Goal: Find specific page/section: Find specific page/section

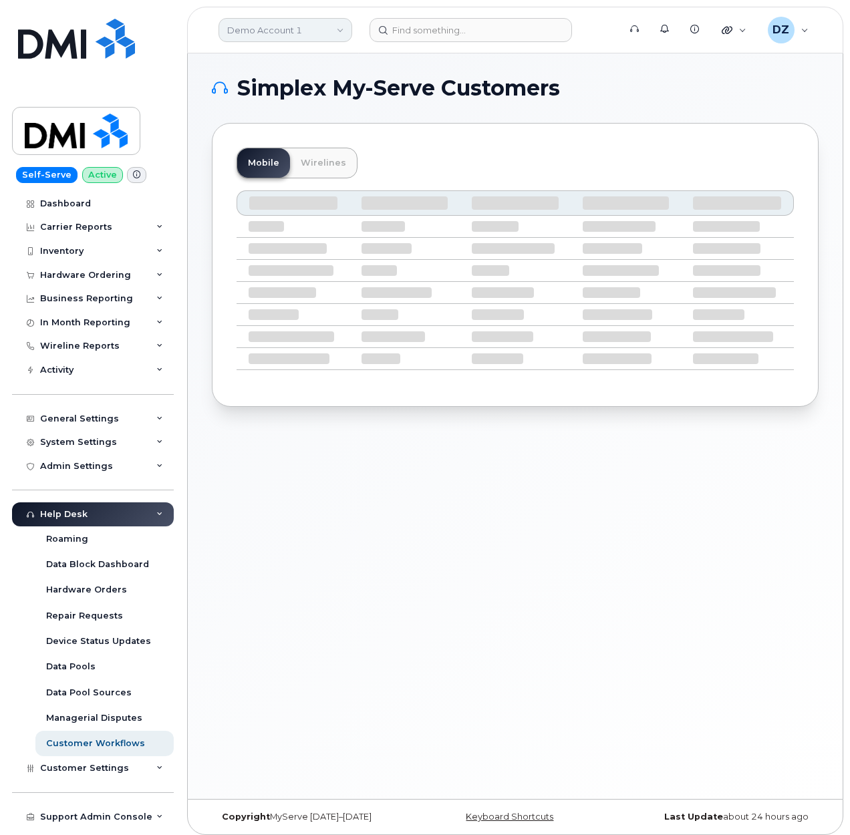
click at [303, 33] on link "Demo Account 1" at bounding box center [285, 30] width 134 height 24
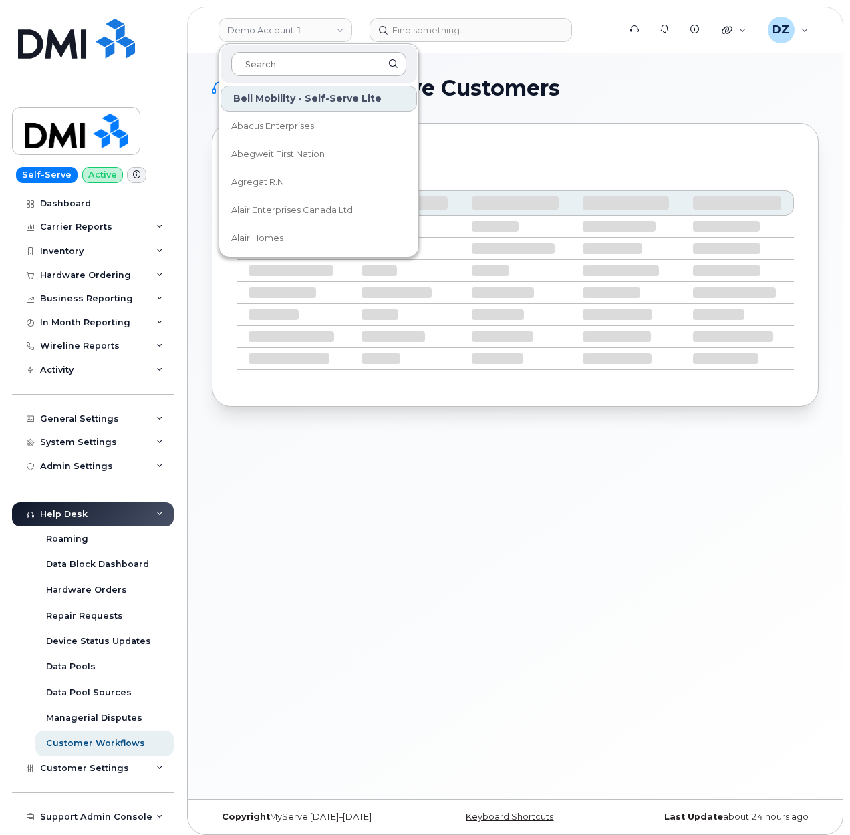
click at [302, 65] on input at bounding box center [318, 64] width 175 height 24
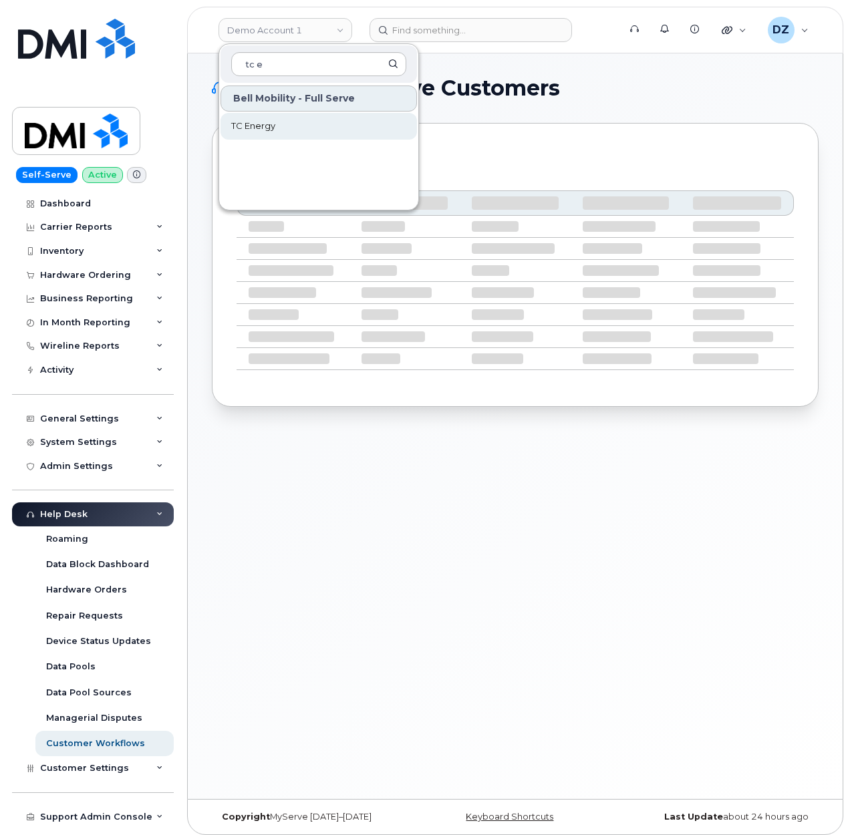
type input "tc e"
click at [293, 126] on link "TC Energy" at bounding box center [318, 126] width 196 height 27
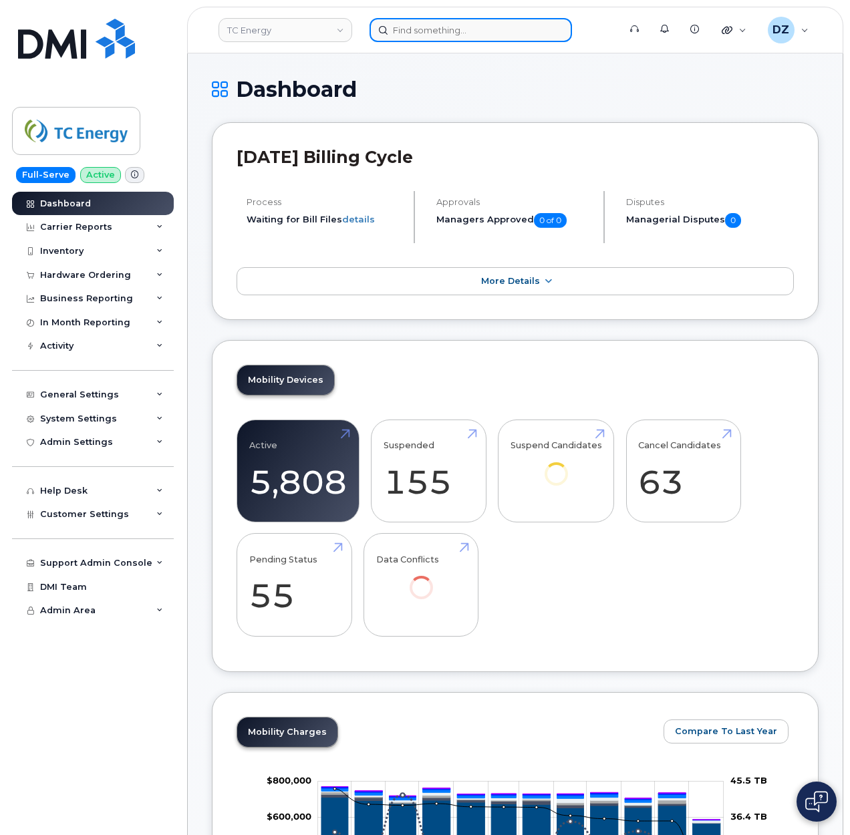
click at [436, 25] on input at bounding box center [470, 30] width 202 height 24
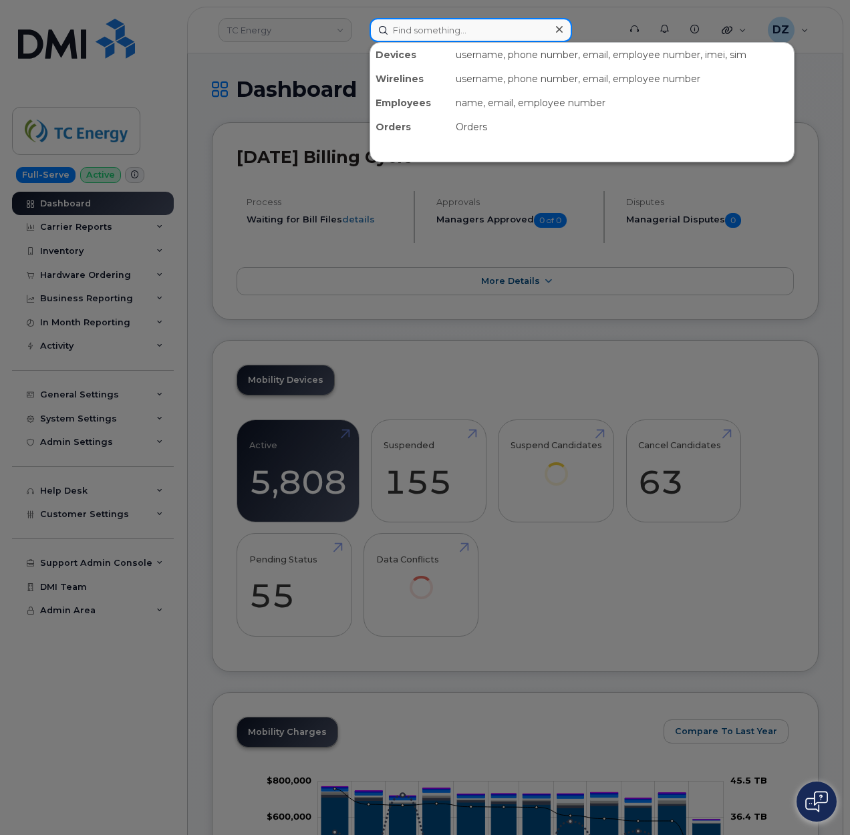
paste input "4039211341"
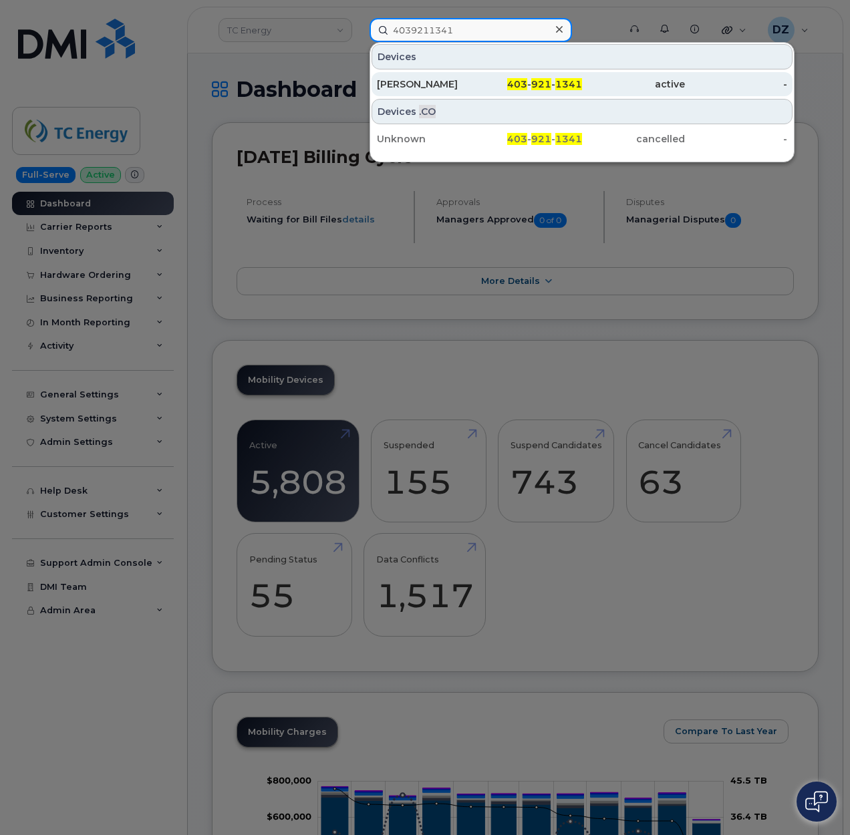
type input "4039211341"
click at [476, 88] on div "Saadiq Madhany" at bounding box center [428, 83] width 103 height 13
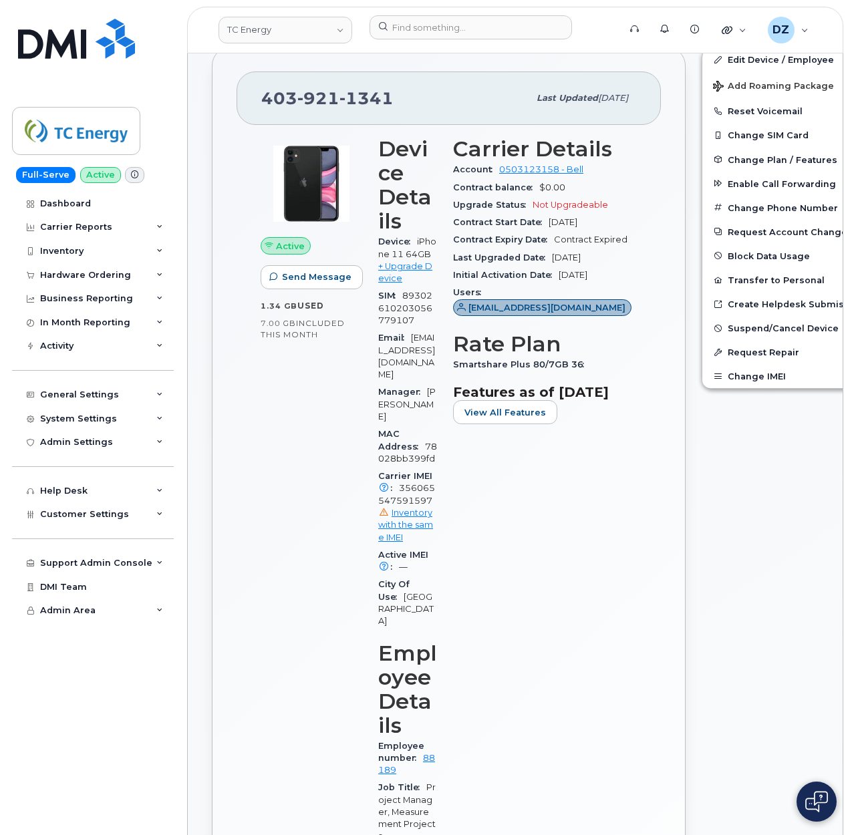
scroll to position [267, 0]
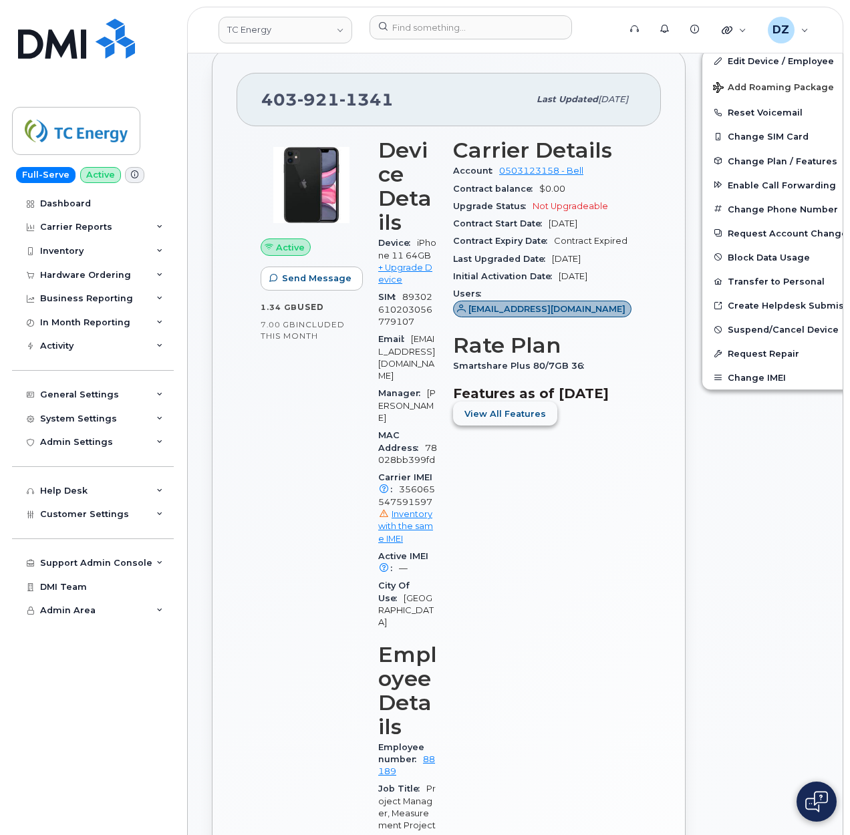
click at [516, 420] on span "View All Features" at bounding box center [504, 413] width 81 height 13
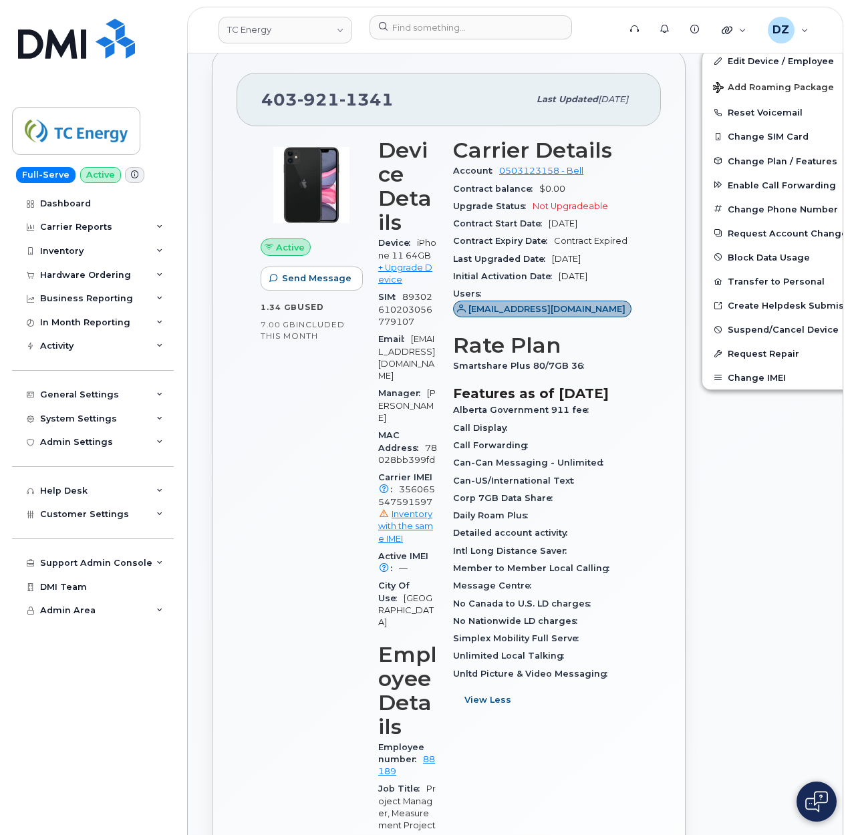
click at [453, 688] on button "View Less" at bounding box center [487, 700] width 69 height 24
